Goal: Task Accomplishment & Management: Manage account settings

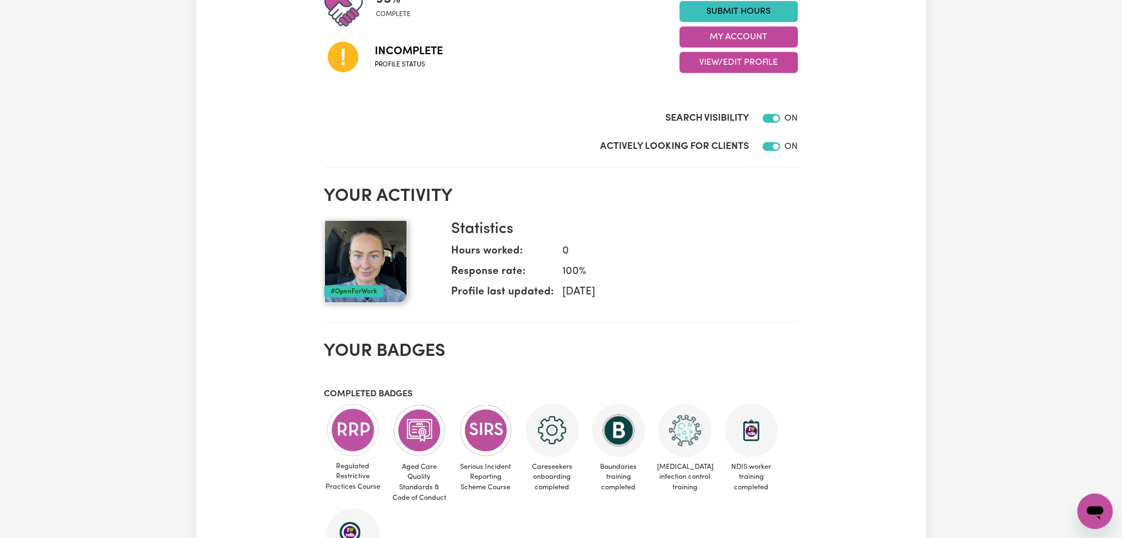
scroll to position [147, 0]
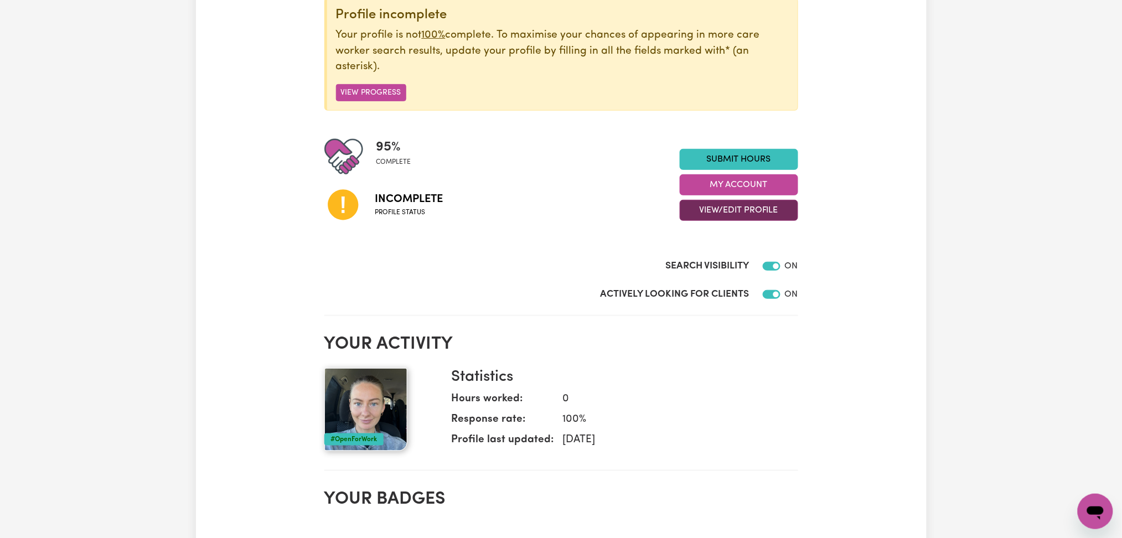
click at [720, 213] on button "View/Edit Profile" at bounding box center [739, 210] width 118 height 21
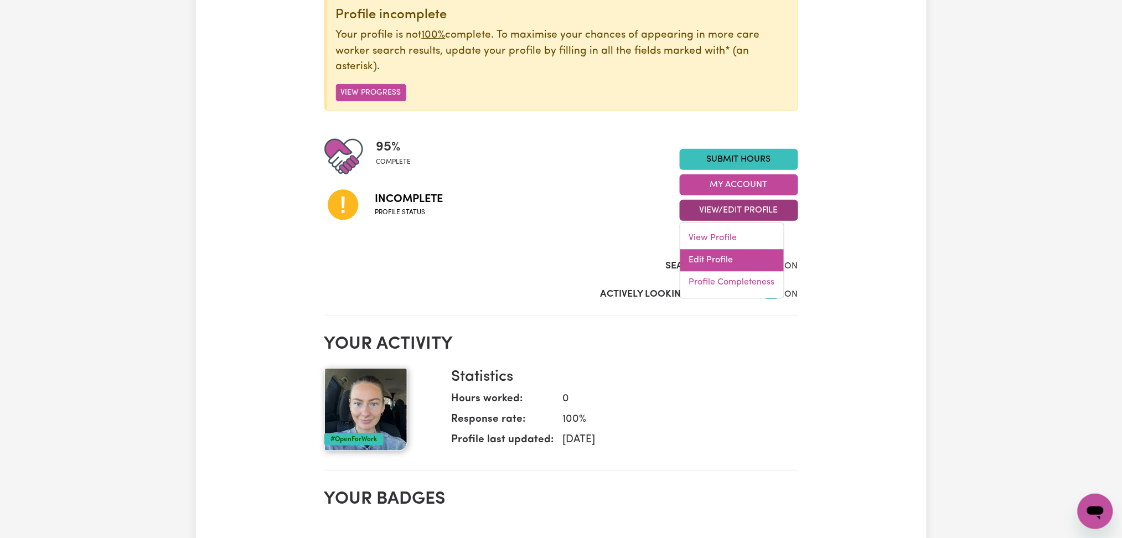
click at [711, 260] on link "Edit Profile" at bounding box center [732, 261] width 104 height 22
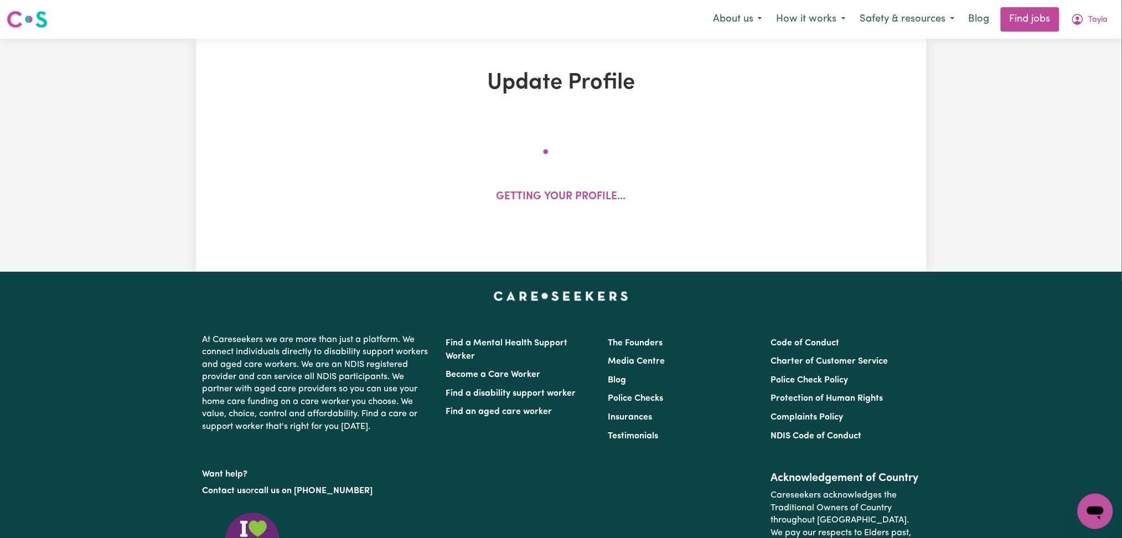
select select "female"
select select "Australian Citizen"
select select "Studying a healthcare related degree or qualification"
select select "60"
select select "90"
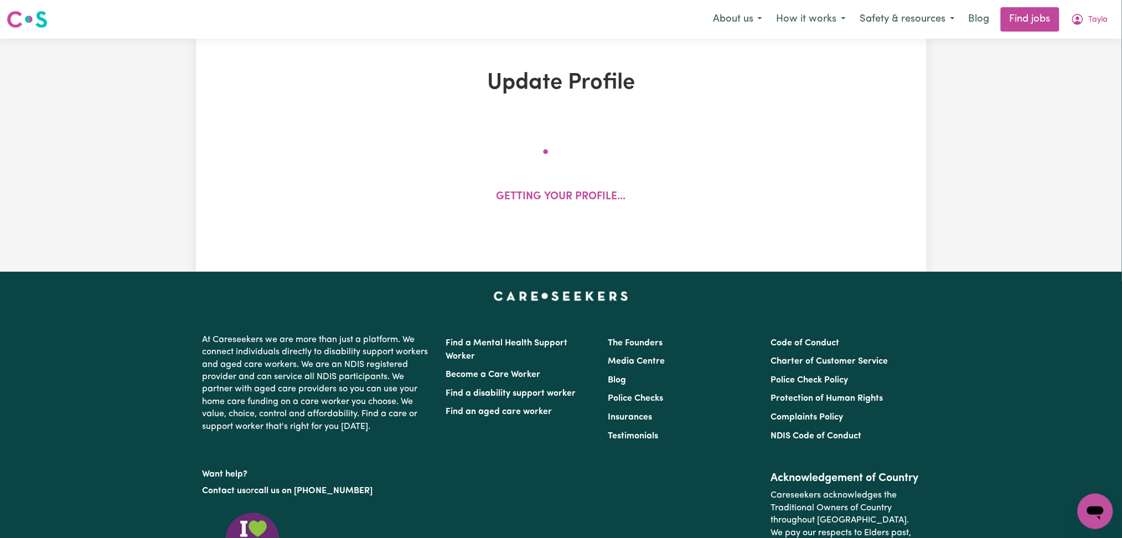
select select "110"
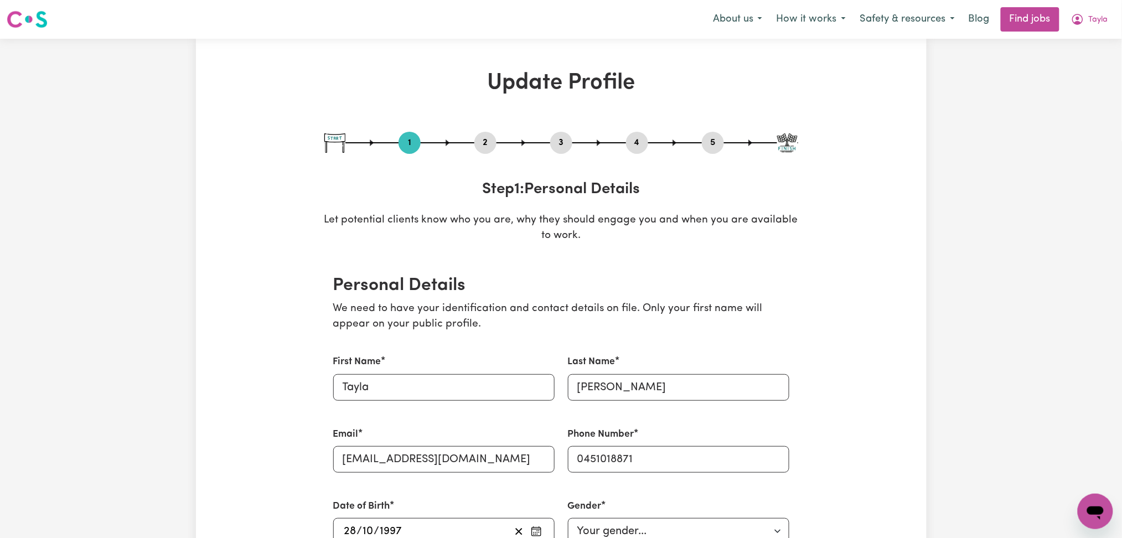
drag, startPoint x: 579, startPoint y: 138, endPoint x: 570, endPoint y: 138, distance: 8.3
click at [570, 138] on div "1 2 3 4 5" at bounding box center [561, 143] width 474 height 22
click at [565, 140] on button "3" at bounding box center [561, 143] width 22 height 14
select select "2018"
select select "2021"
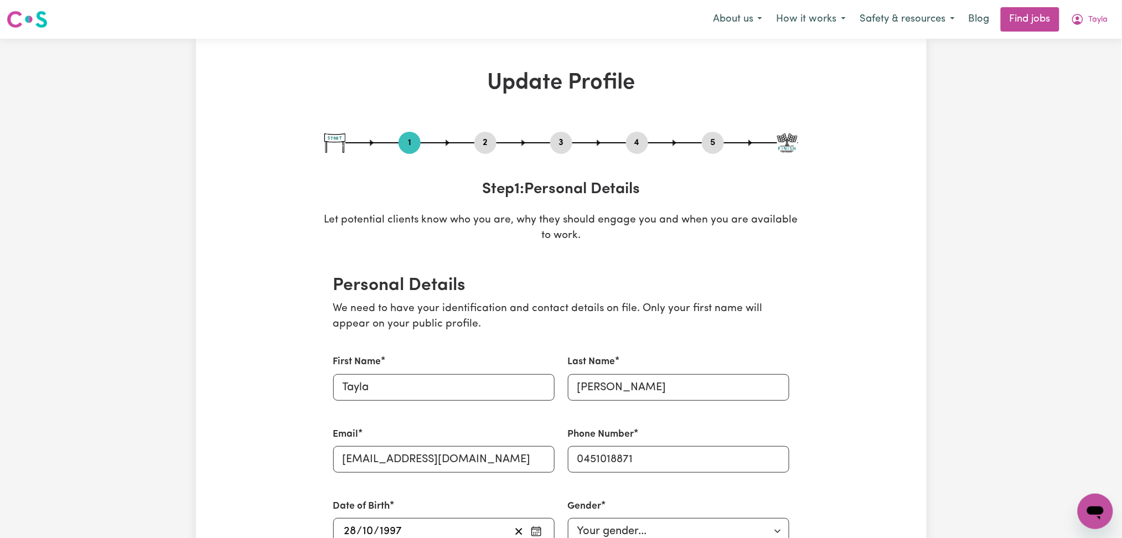
select select "2021"
select select "Certificate III (Individual Support)"
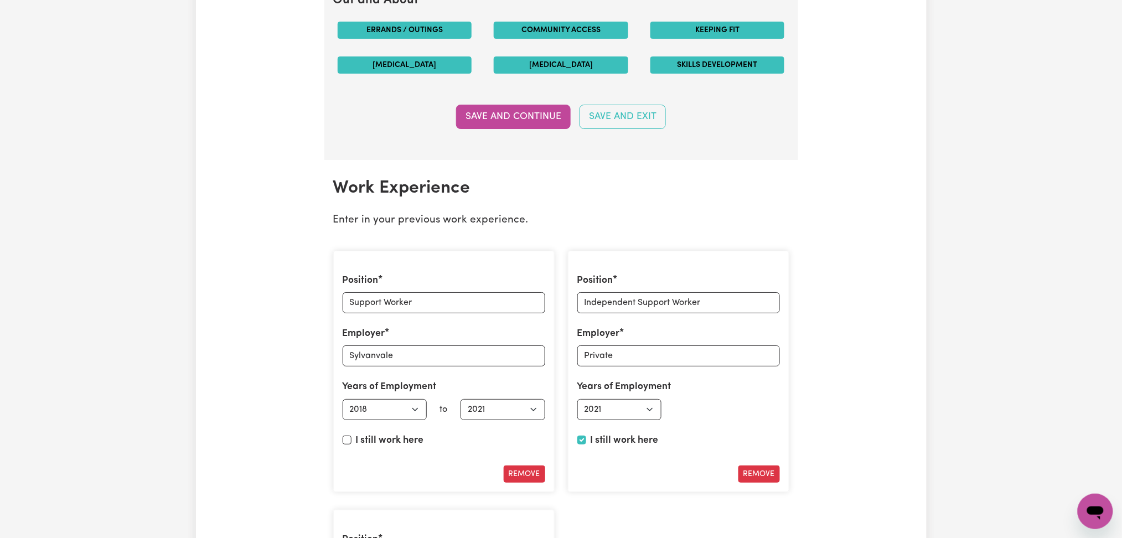
scroll to position [1697, 0]
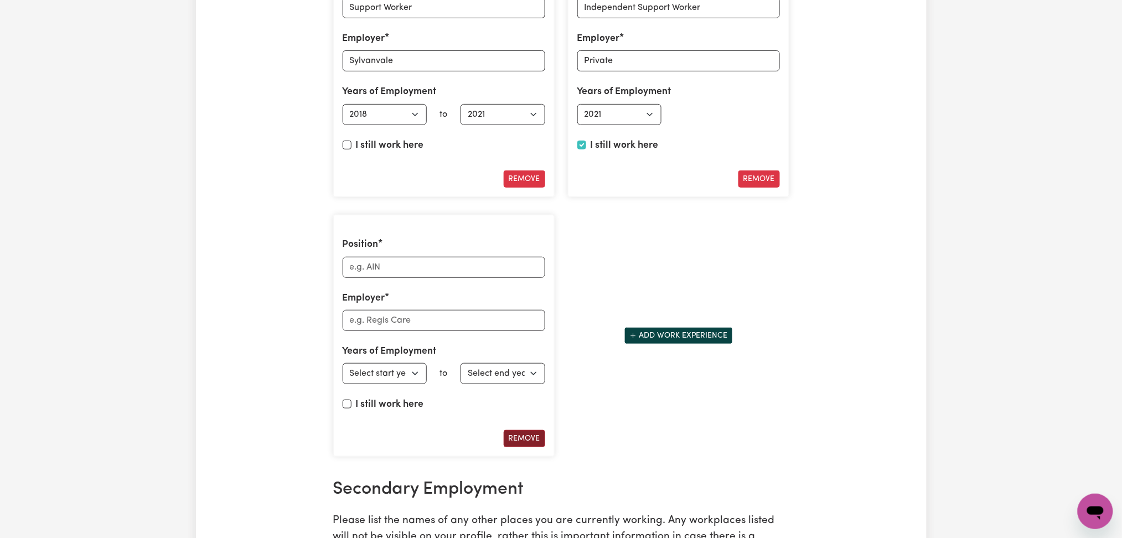
click at [513, 438] on button "Remove" at bounding box center [525, 438] width 42 height 17
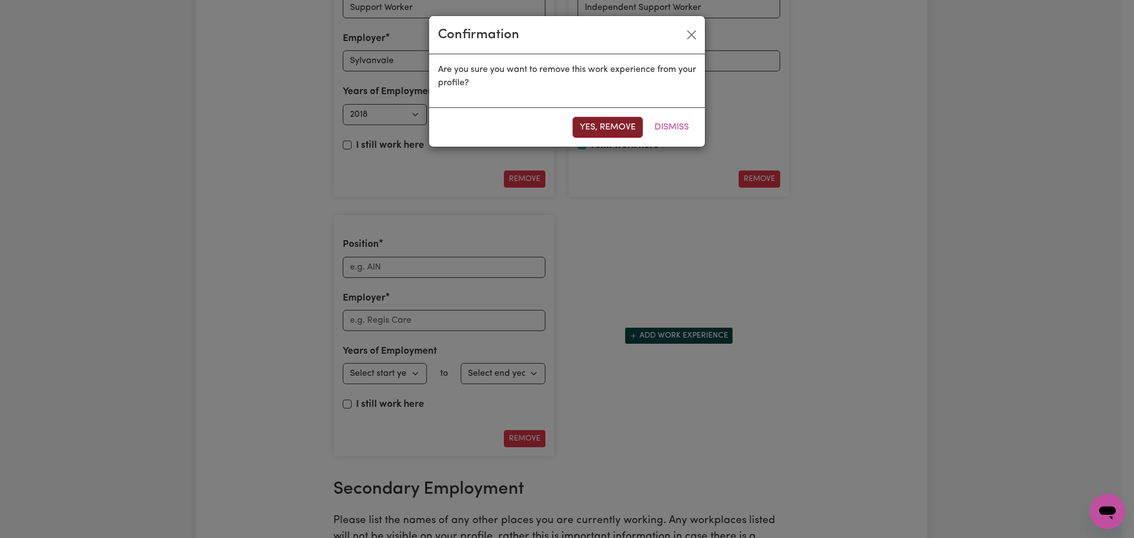
click at [596, 132] on button "Yes, remove" at bounding box center [607, 127] width 70 height 21
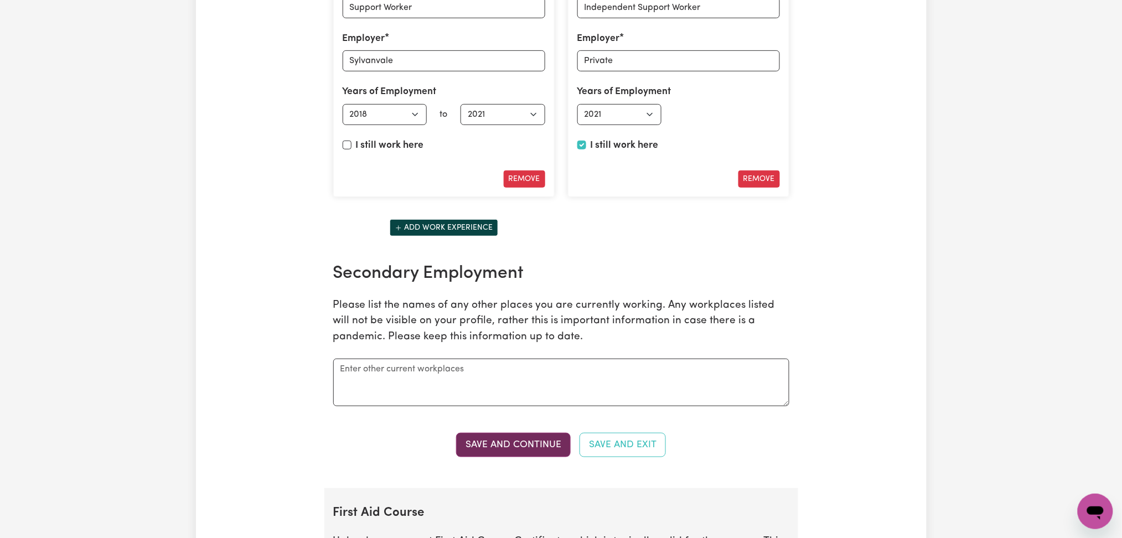
click at [507, 447] on button "Save and Continue" at bounding box center [513, 445] width 115 height 24
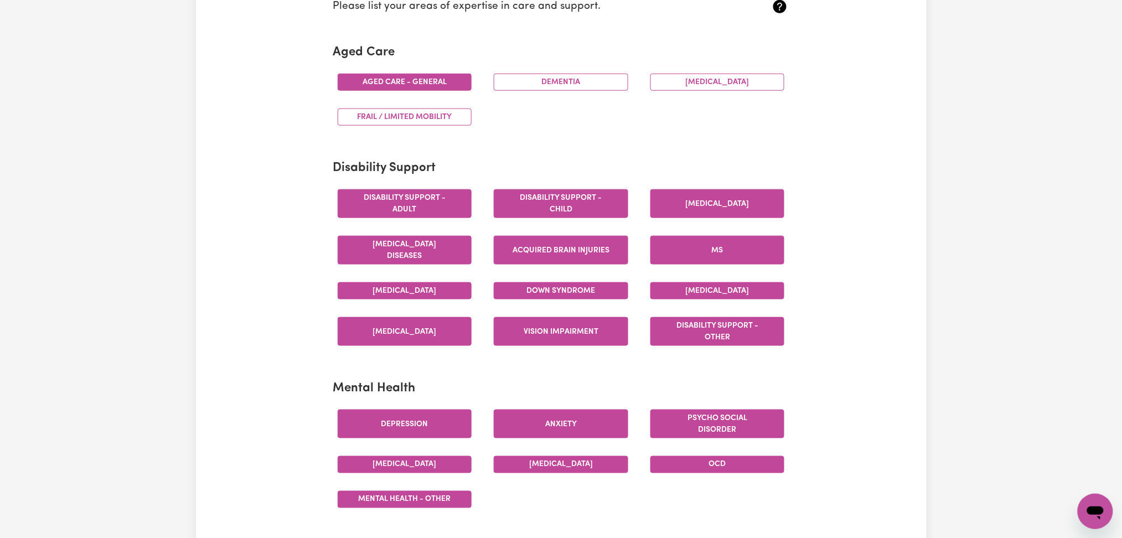
scroll to position [0, 0]
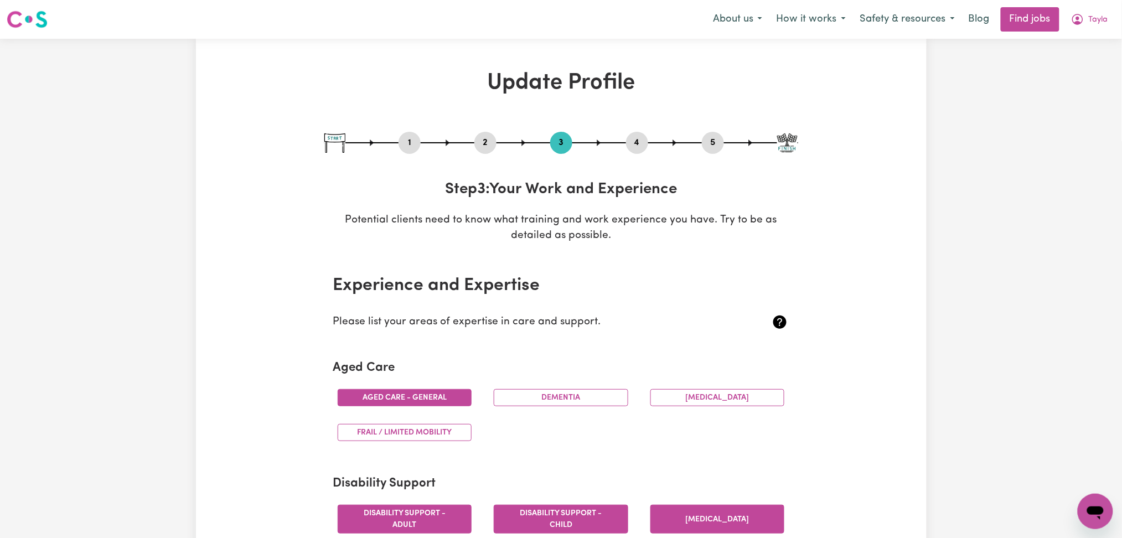
click at [484, 147] on button "2" at bounding box center [485, 143] width 22 height 14
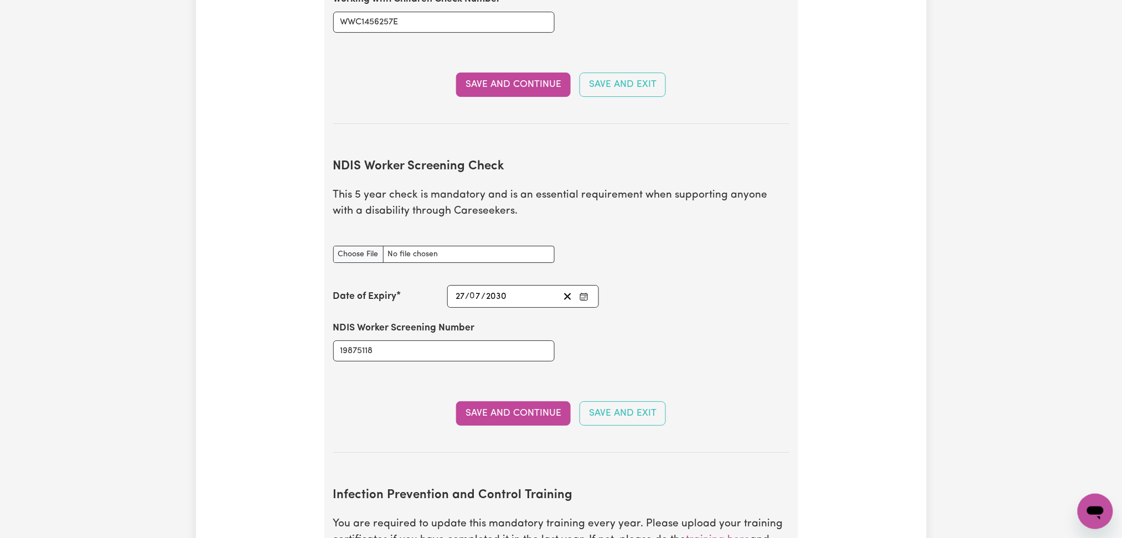
scroll to position [1402, 0]
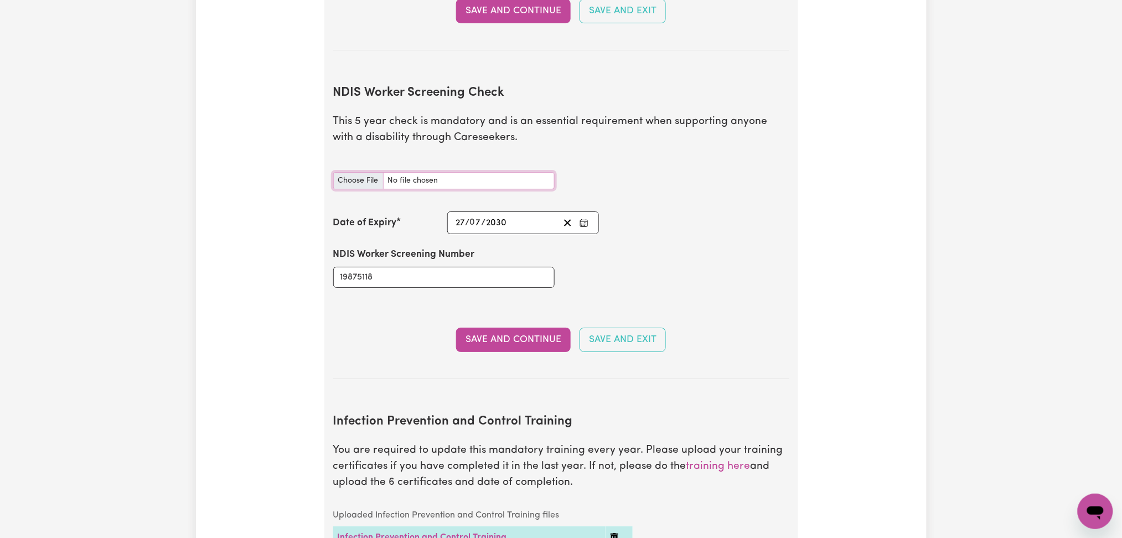
click at [374, 172] on input "NDIS Worker Screening Check document" at bounding box center [443, 180] width 221 height 17
type input "C:\fakepath\Tayla Newman NDIS 19875118.png"
click at [521, 328] on button "Save and Continue" at bounding box center [513, 340] width 115 height 24
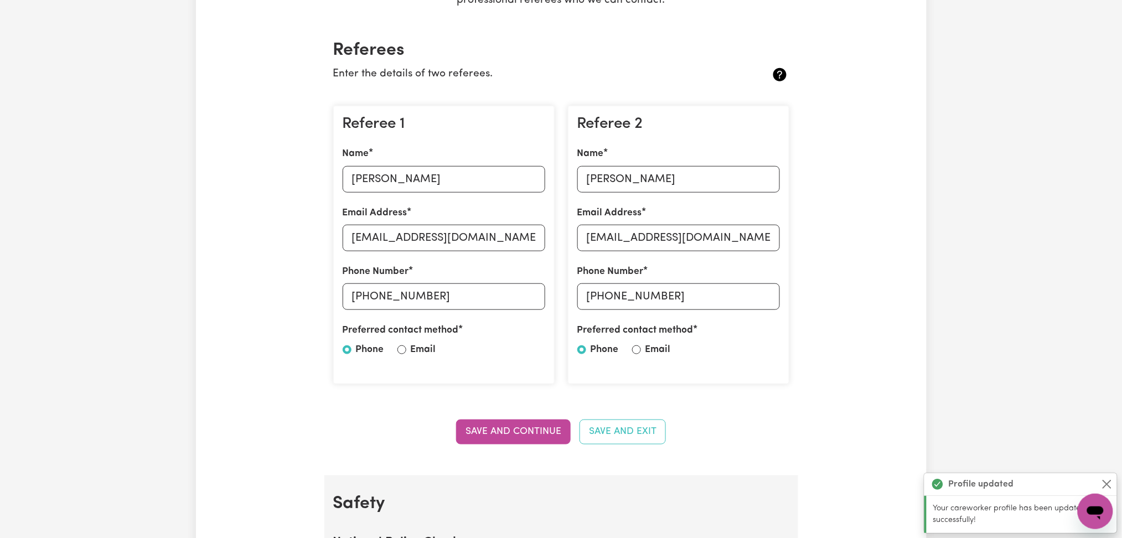
scroll to position [0, 0]
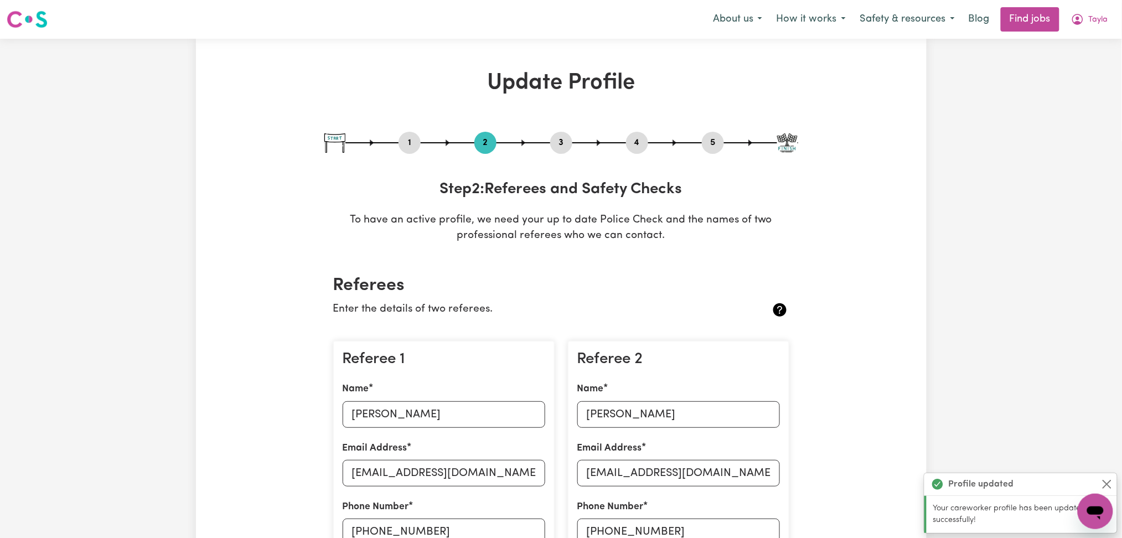
click at [566, 145] on button "3" at bounding box center [561, 143] width 22 height 14
select select "2018"
select select "2021"
select select "Certificate III (Individual Support)"
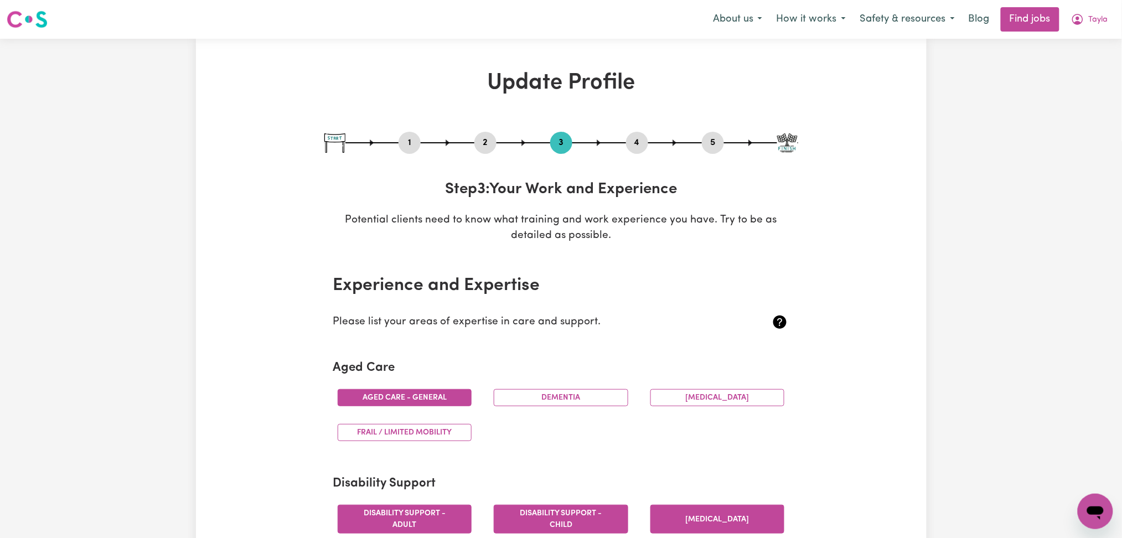
drag, startPoint x: 640, startPoint y: 132, endPoint x: 636, endPoint y: 138, distance: 7.2
click at [639, 132] on div "4" at bounding box center [637, 143] width 22 height 22
click at [636, 138] on button "4" at bounding box center [637, 143] width 22 height 14
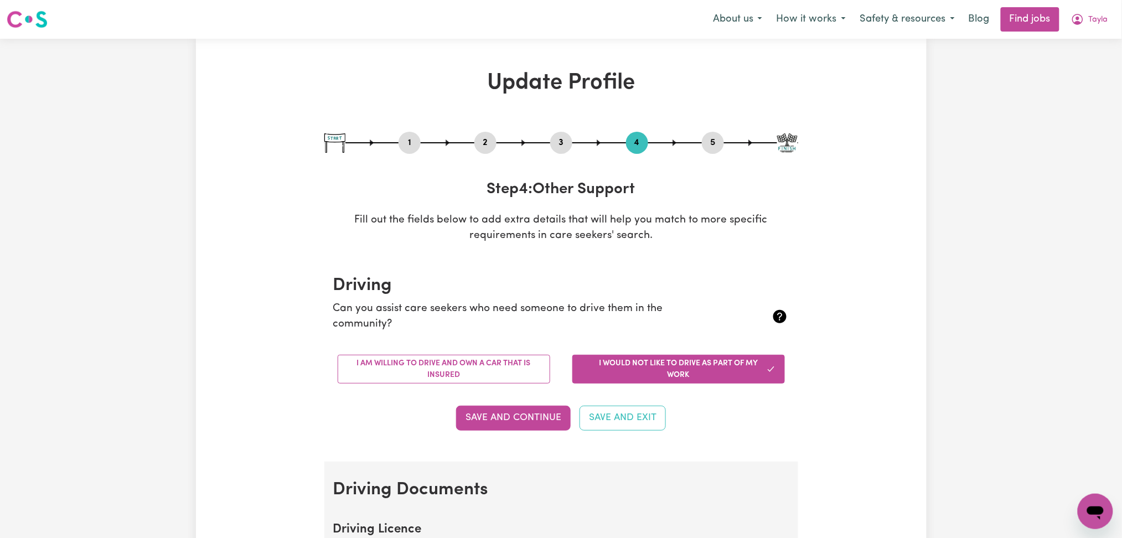
scroll to position [147, 0]
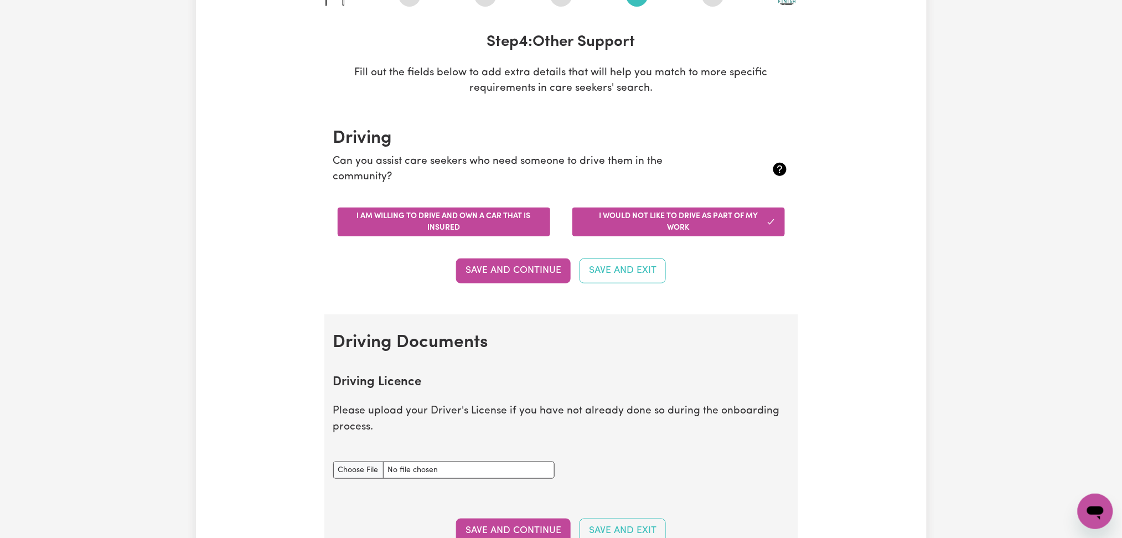
click at [436, 226] on button "I am willing to drive and own a car that is insured" at bounding box center [444, 222] width 213 height 29
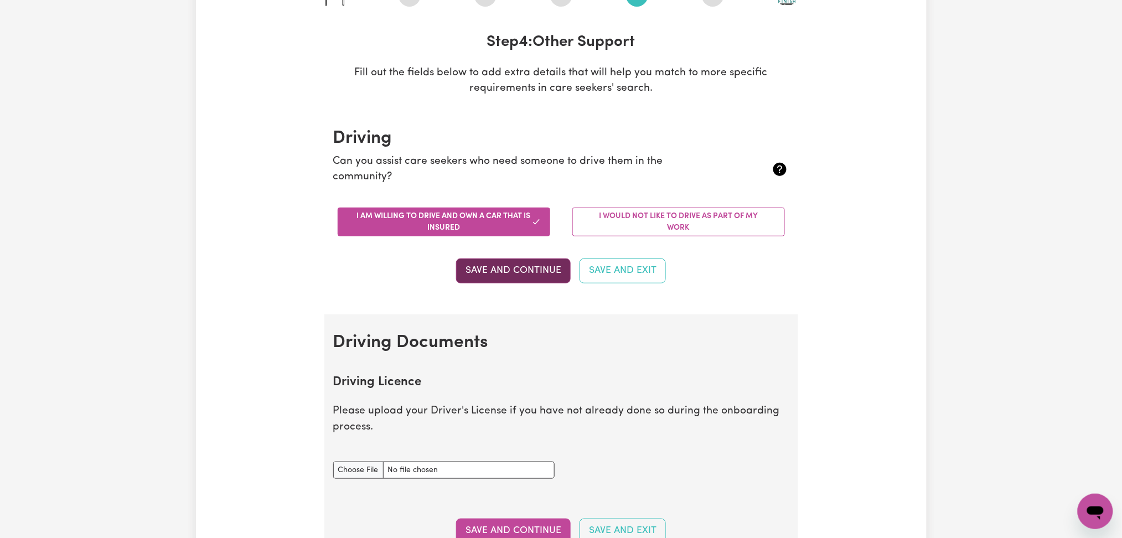
click at [481, 262] on button "Save and Continue" at bounding box center [513, 271] width 115 height 24
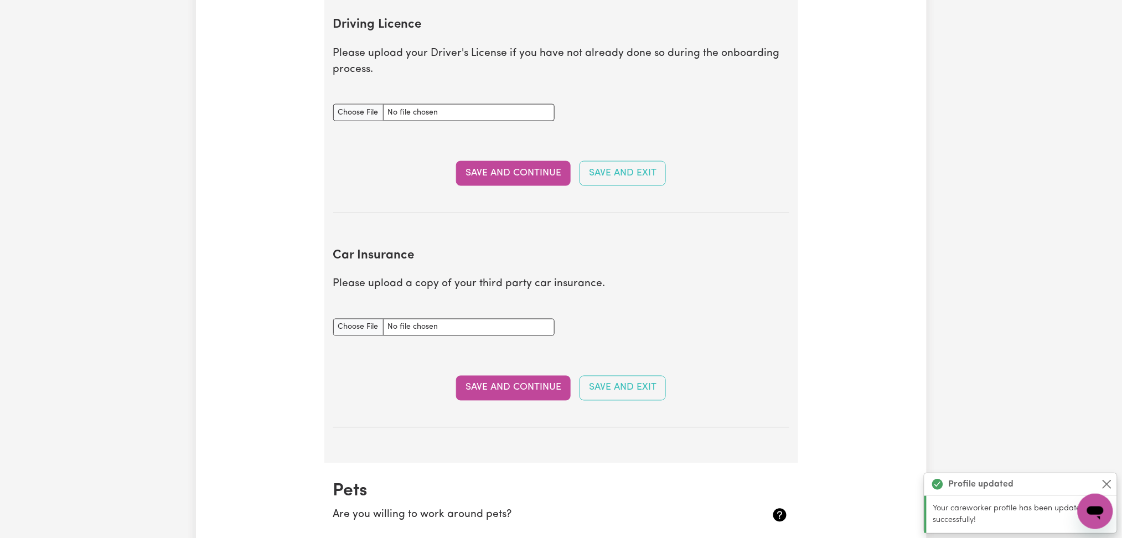
scroll to position [505, 0]
click at [374, 112] on input "Driving Licence document" at bounding box center [443, 112] width 221 height 17
type input "C:\fakepath\Tayla Newman DL.jpeg"
click at [471, 165] on button "Save and Continue" at bounding box center [513, 173] width 115 height 24
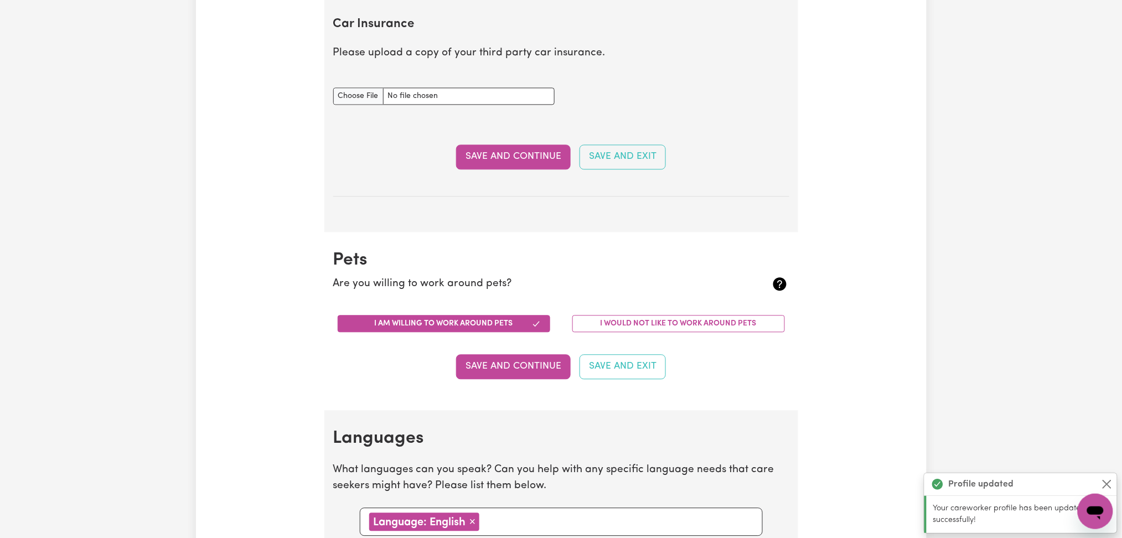
scroll to position [799, 0]
drag, startPoint x: 350, startPoint y: 76, endPoint x: 350, endPoint y: 82, distance: 6.1
click at [350, 82] on div "Car Insurance document" at bounding box center [443, 89] width 221 height 30
click at [350, 94] on input "Car Insurance document" at bounding box center [443, 95] width 221 height 17
type input "C:\fakepath\Tayla Newman CTP.png"
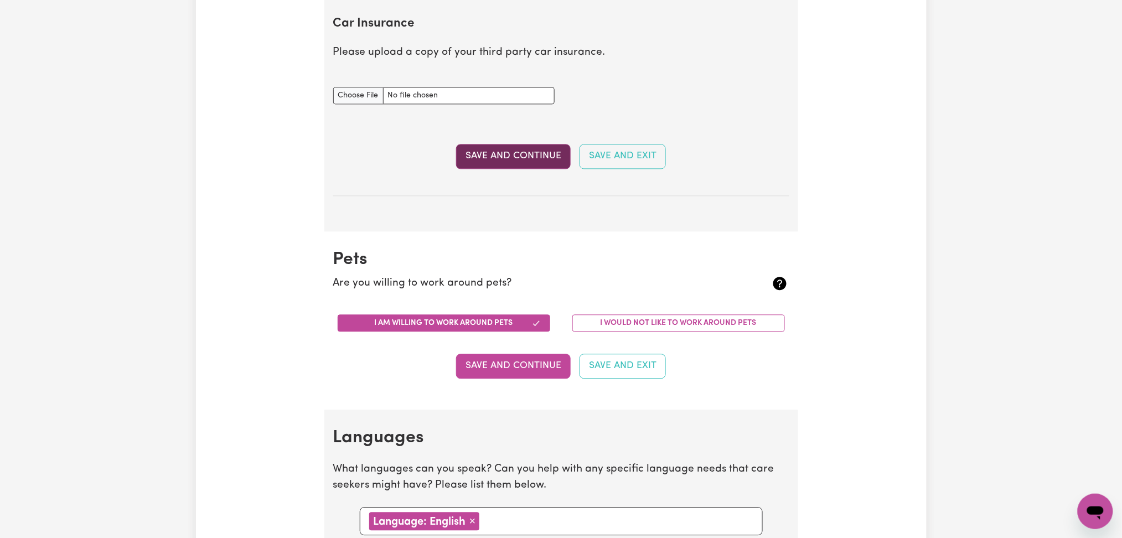
click at [523, 163] on button "Save and Continue" at bounding box center [513, 156] width 115 height 24
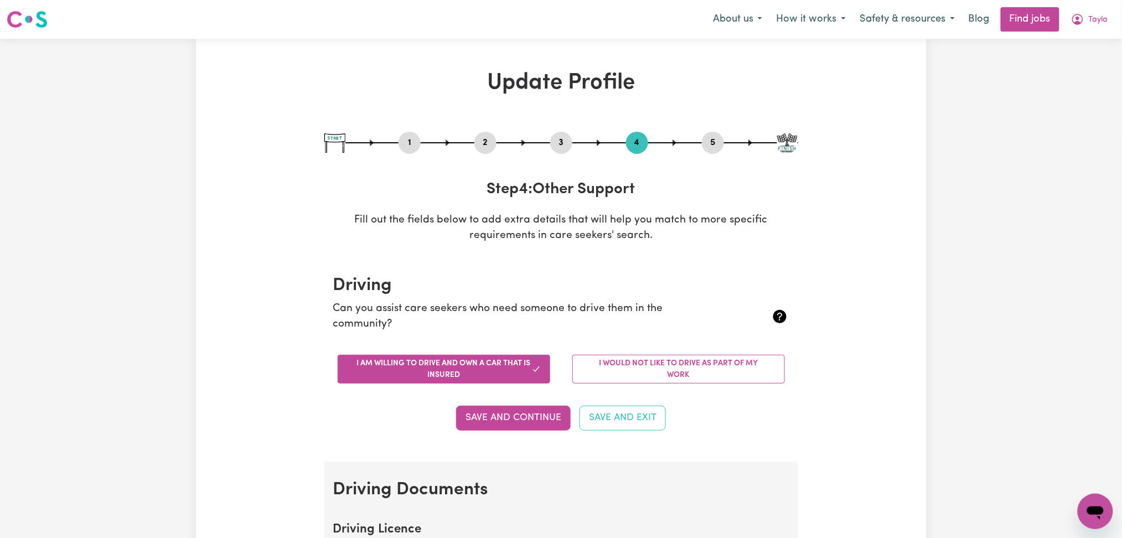
scroll to position [295, 0]
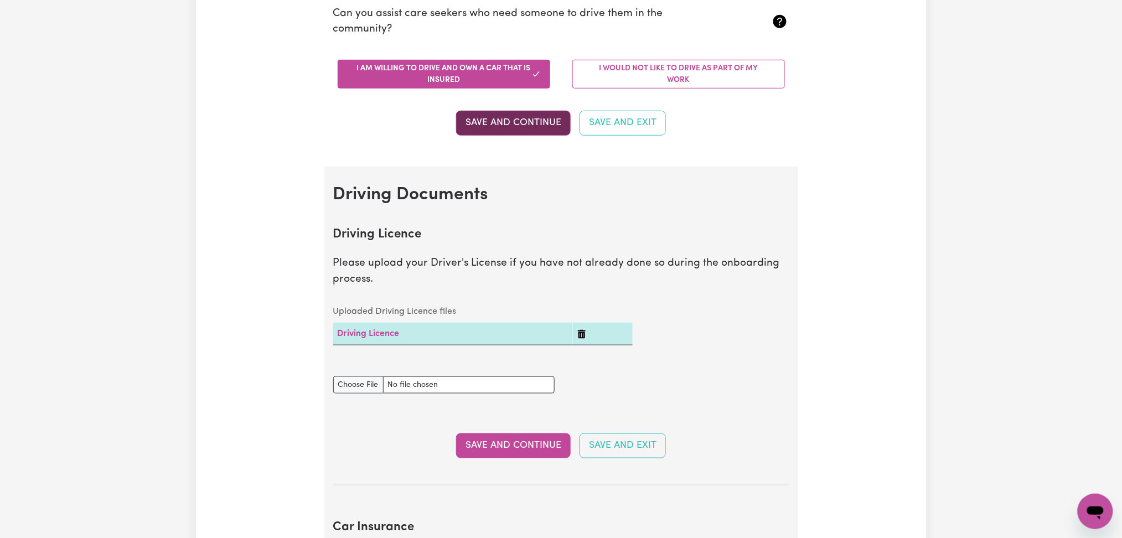
drag, startPoint x: 514, startPoint y: 116, endPoint x: 236, endPoint y: 179, distance: 284.9
click at [514, 118] on button "Save and Continue" at bounding box center [513, 123] width 115 height 24
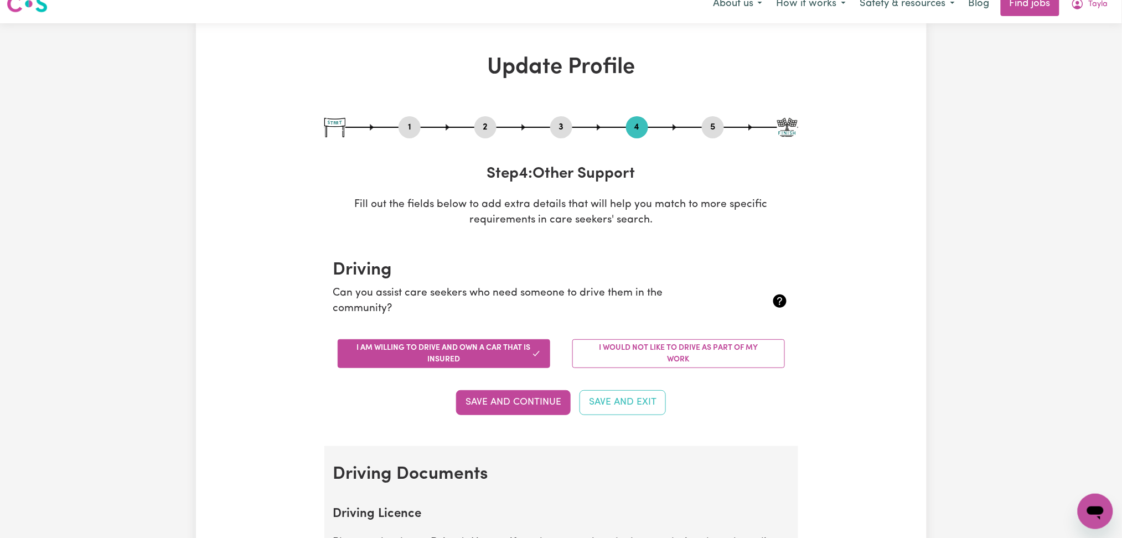
scroll to position [0, 0]
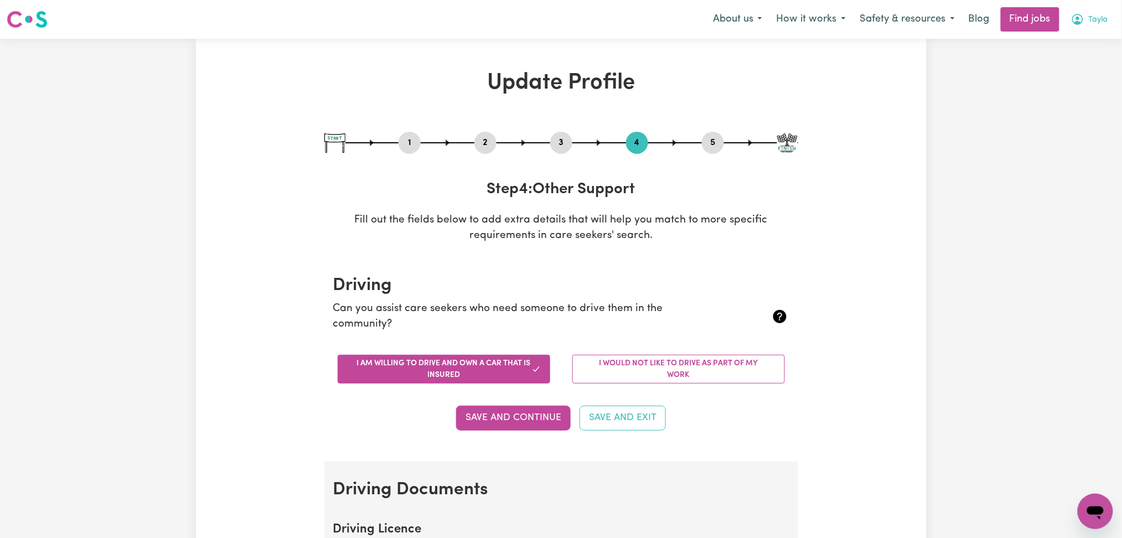
click at [1094, 23] on span "Tayla" at bounding box center [1098, 20] width 19 height 12
click at [1072, 81] on link "Logout" at bounding box center [1070, 84] width 87 height 21
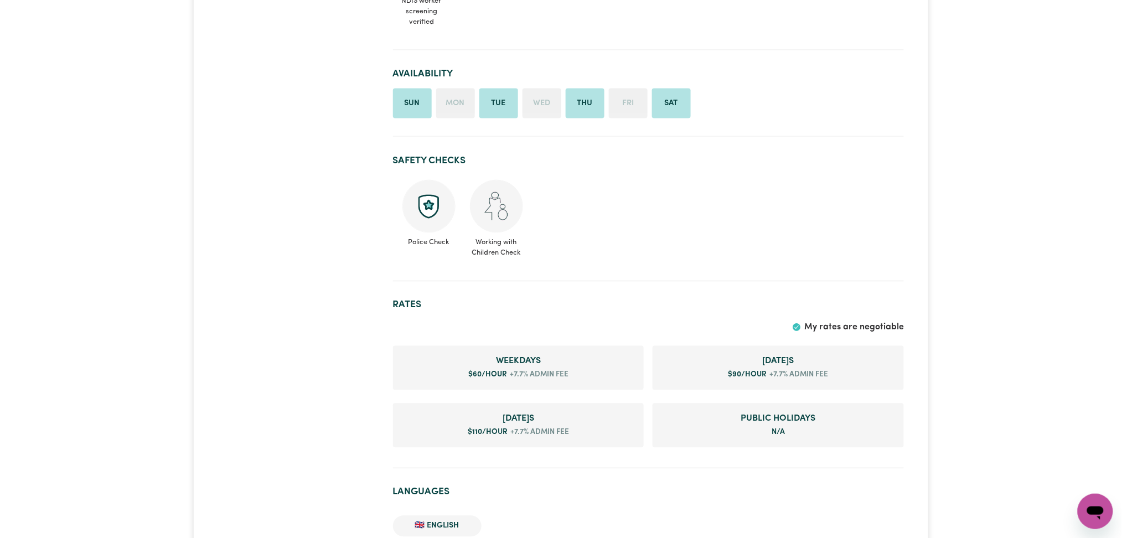
scroll to position [221, 0]
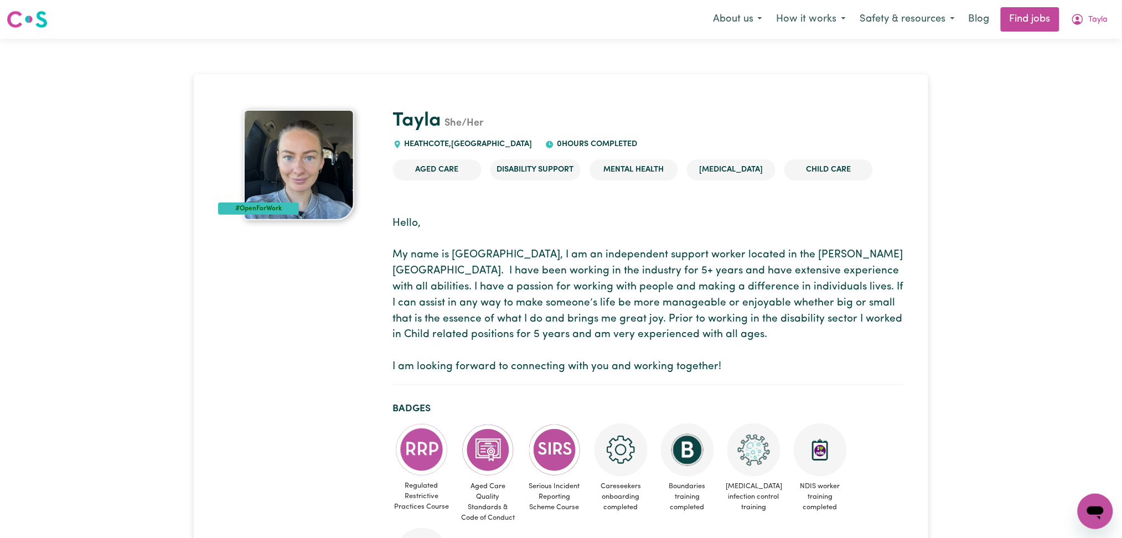
scroll to position [221, 0]
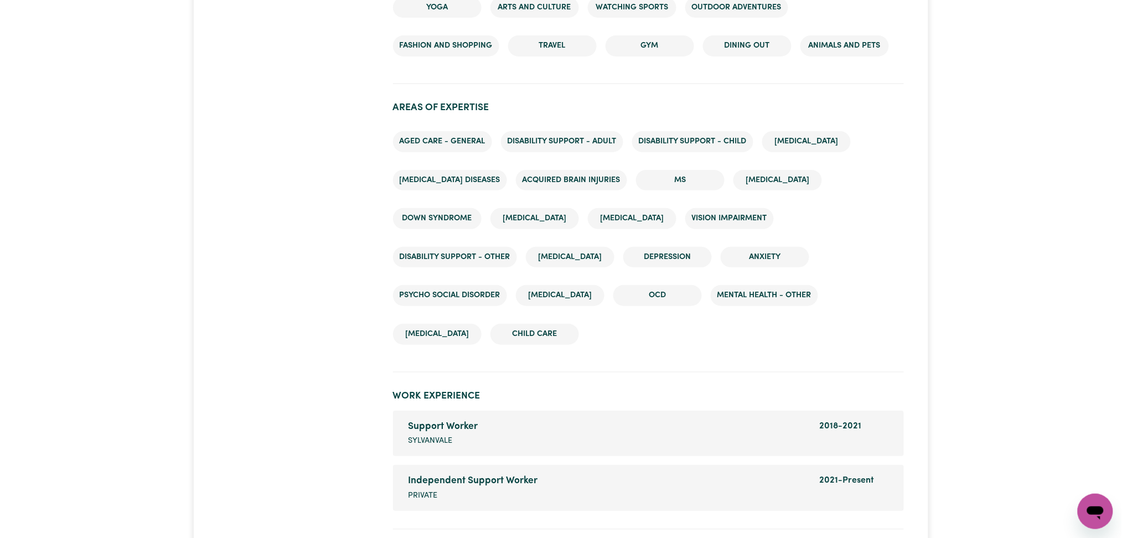
scroll to position [1845, 0]
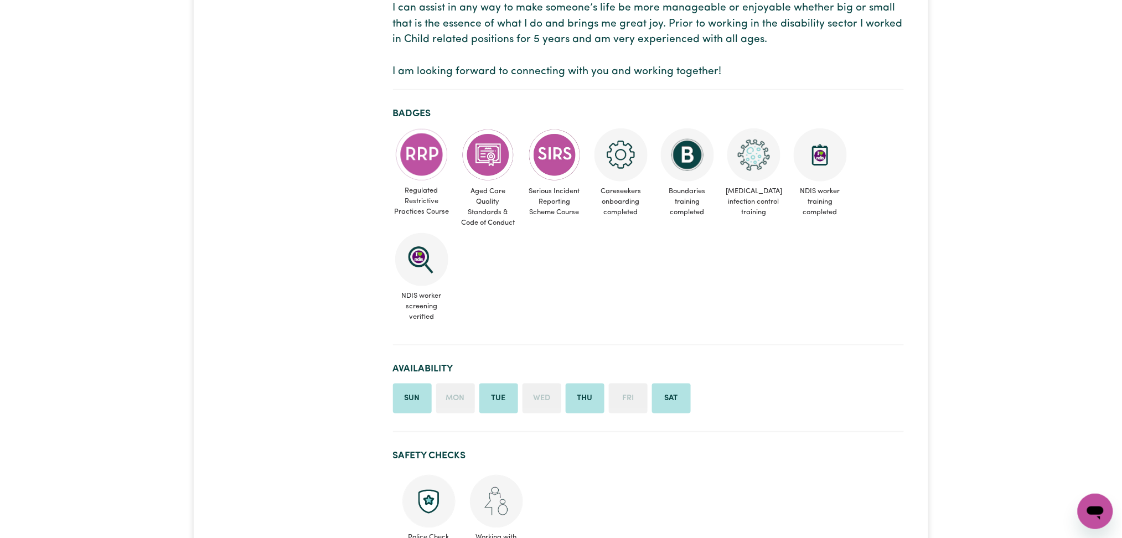
scroll to position [443, 0]
